Goal: Transaction & Acquisition: Subscribe to service/newsletter

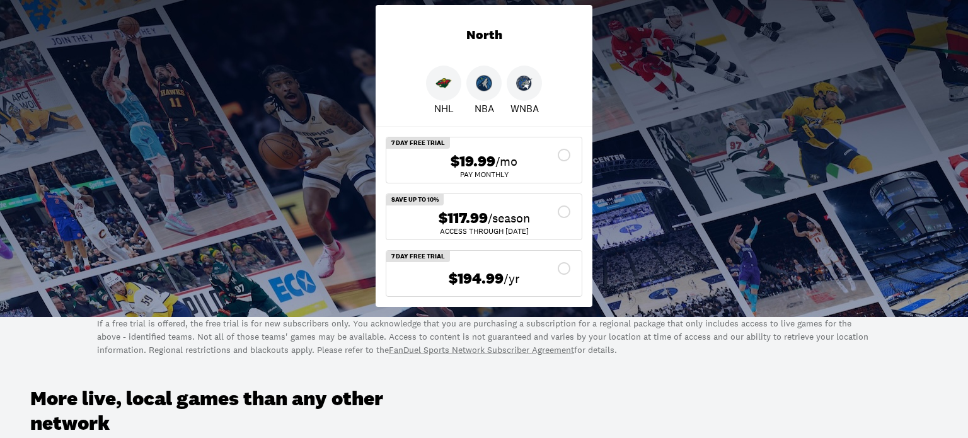
scroll to position [302, 0]
click at [485, 88] on img at bounding box center [484, 84] width 16 height 16
click at [484, 86] on img at bounding box center [484, 84] width 16 height 16
click at [463, 162] on span "$19.99" at bounding box center [473, 162] width 45 height 18
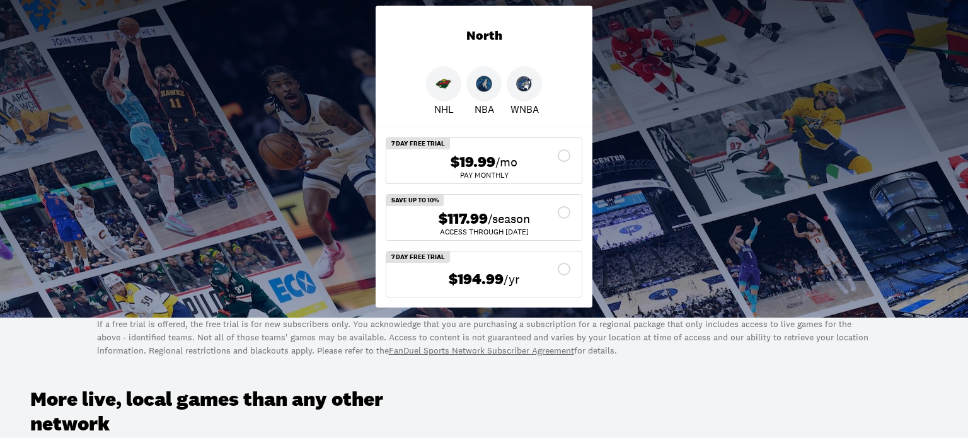
click at [470, 160] on span "$19.99" at bounding box center [473, 162] width 45 height 18
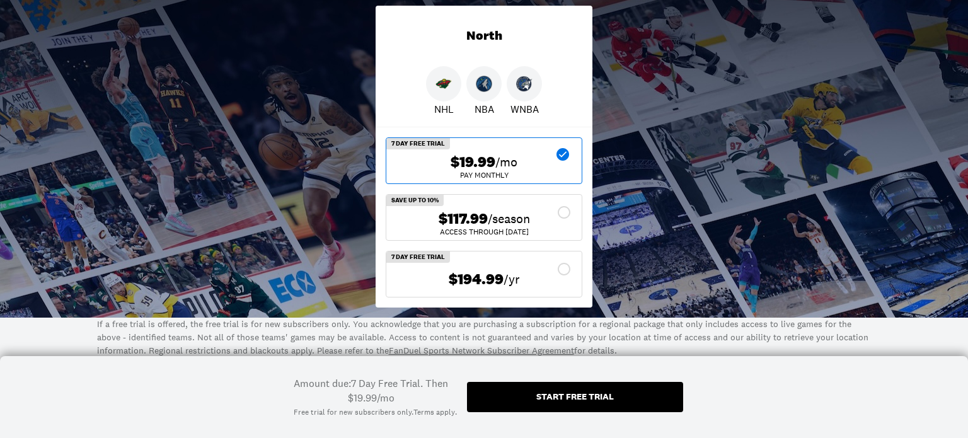
click at [468, 160] on span "$19.99" at bounding box center [473, 162] width 45 height 18
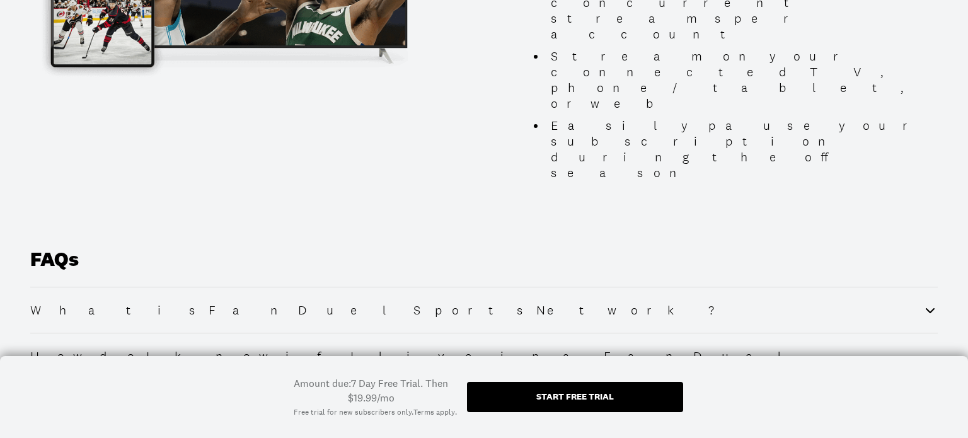
scroll to position [1470, 0]
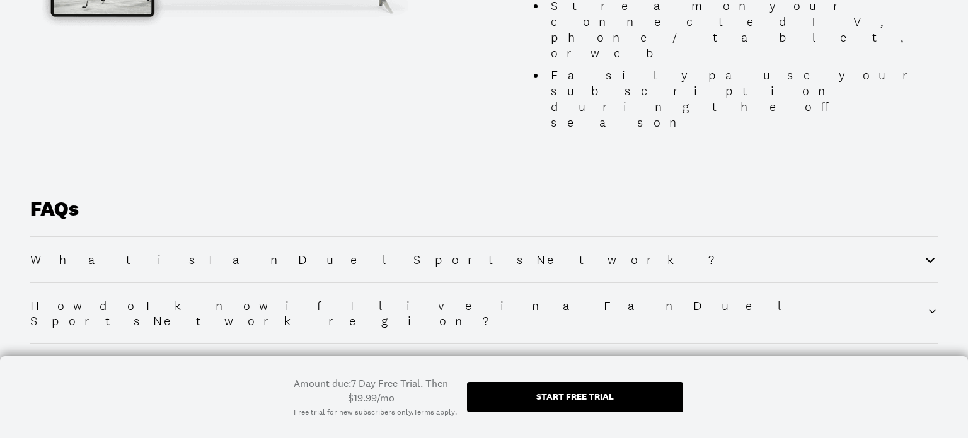
scroll to position [1523, 0]
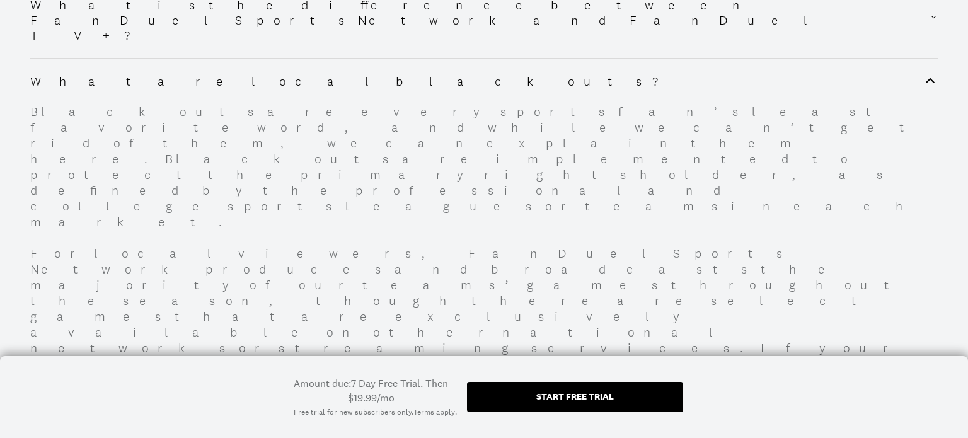
scroll to position [1993, 0]
